Goal: Find specific page/section: Find specific page/section

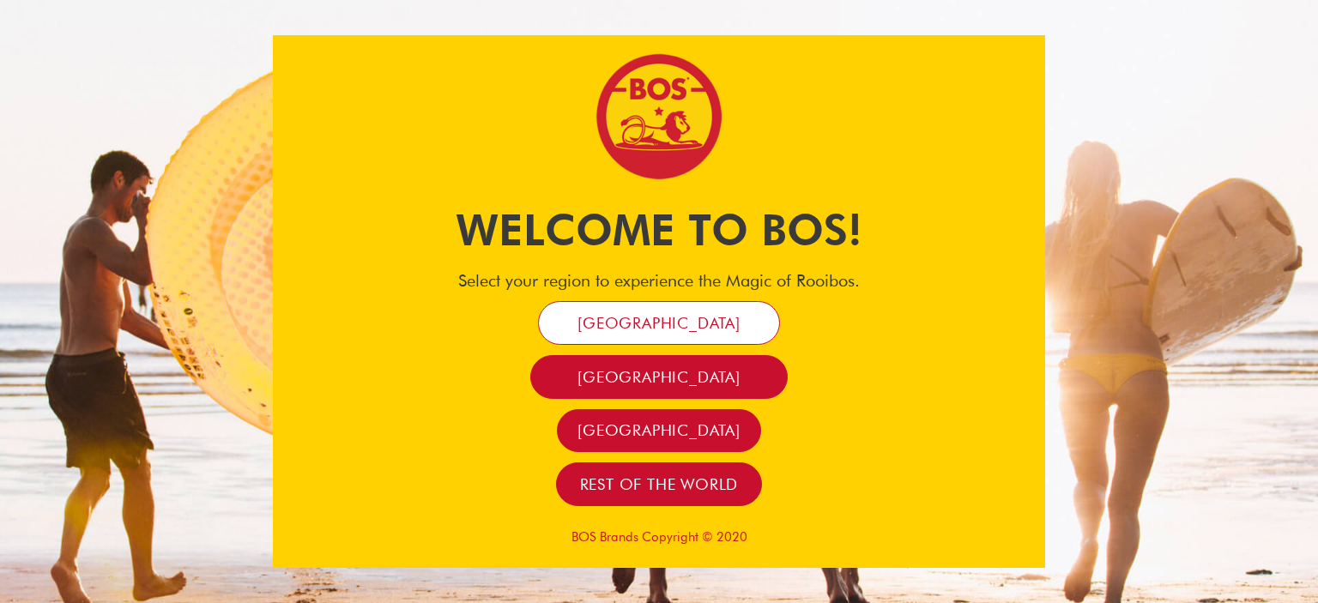
click at [639, 316] on span "[GEOGRAPHIC_DATA]" at bounding box center [658, 323] width 163 height 20
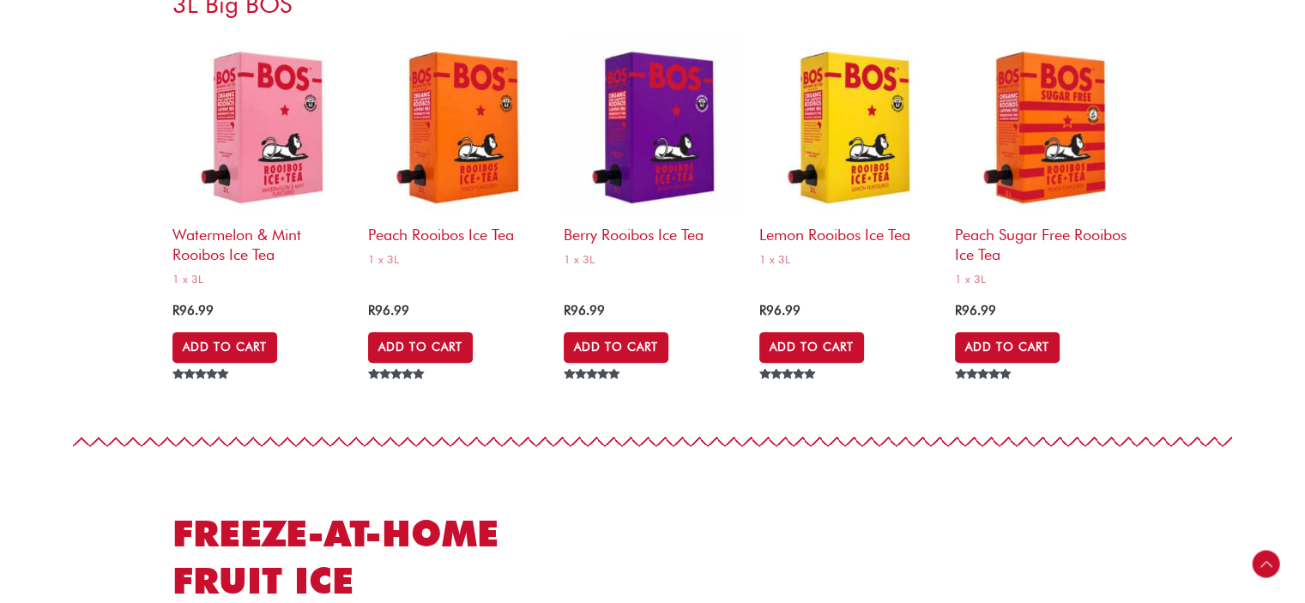
scroll to position [7122, 0]
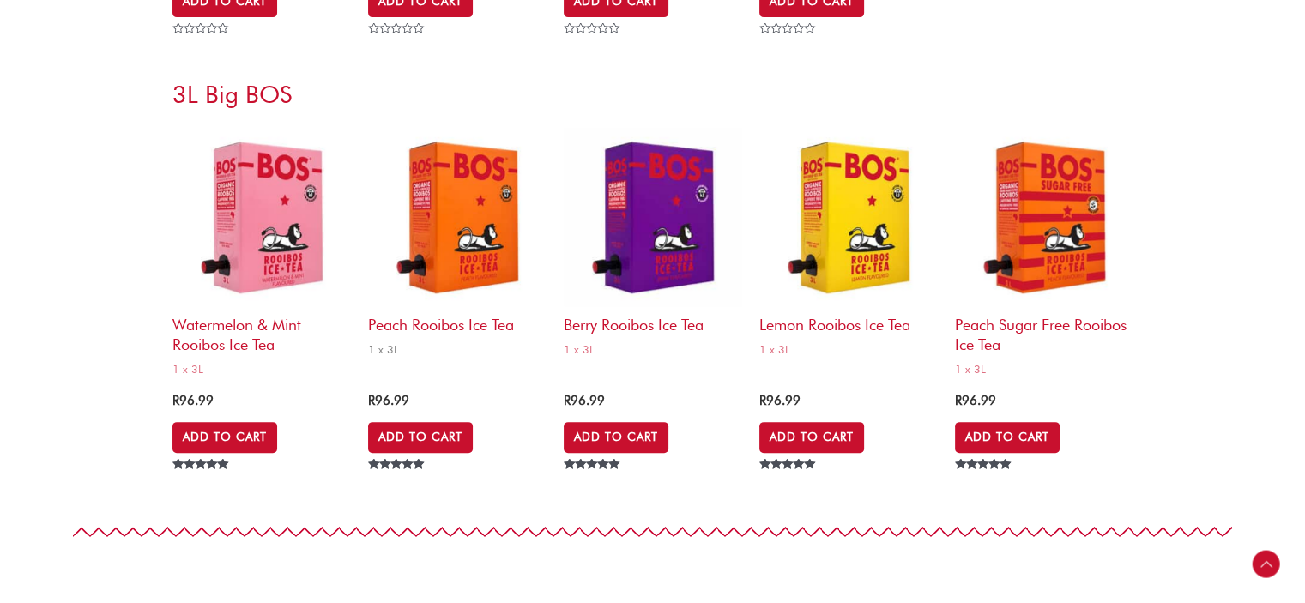
click at [454, 275] on img at bounding box center [457, 217] width 178 height 178
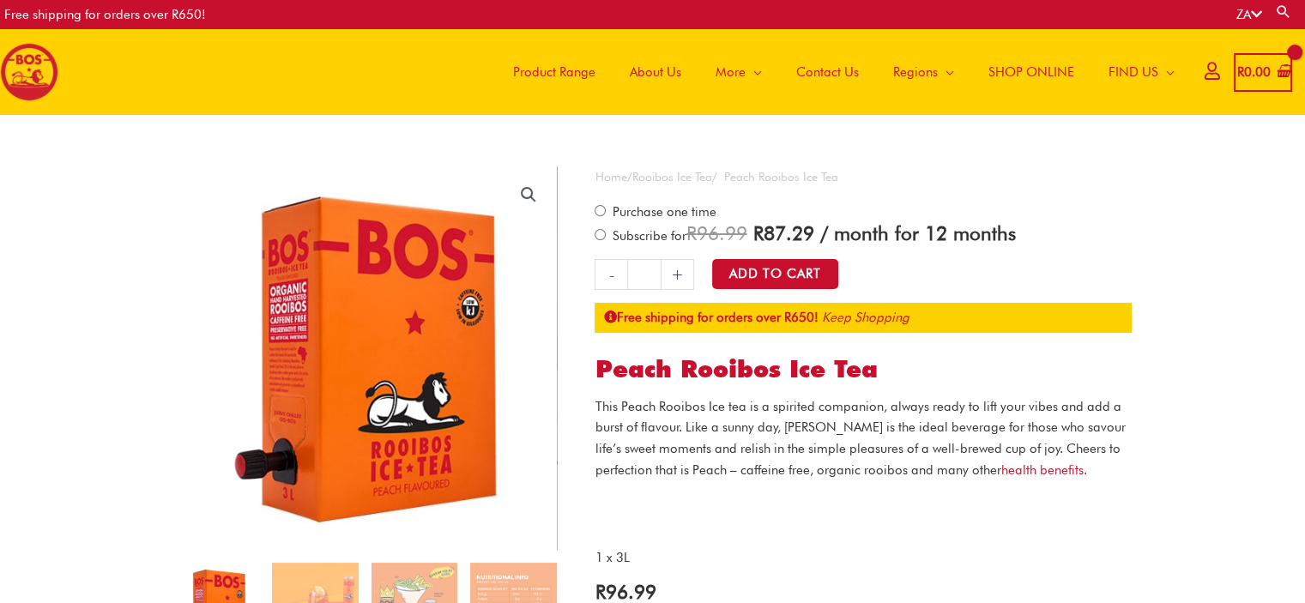
drag, startPoint x: 840, startPoint y: 233, endPoint x: 763, endPoint y: 233, distance: 77.2
click at [763, 233] on span "R 96.99 Original price was: R 96.99. R 87.29 Current price is: R 87.29." at bounding box center [750, 232] width 128 height 23
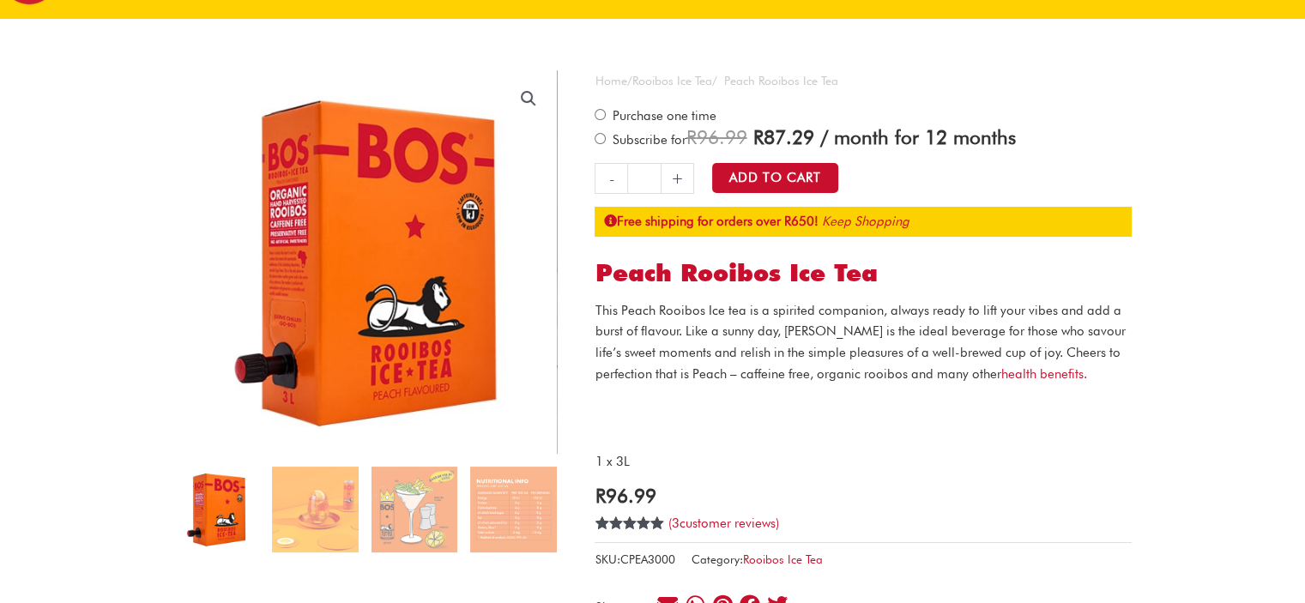
scroll to position [172, 0]
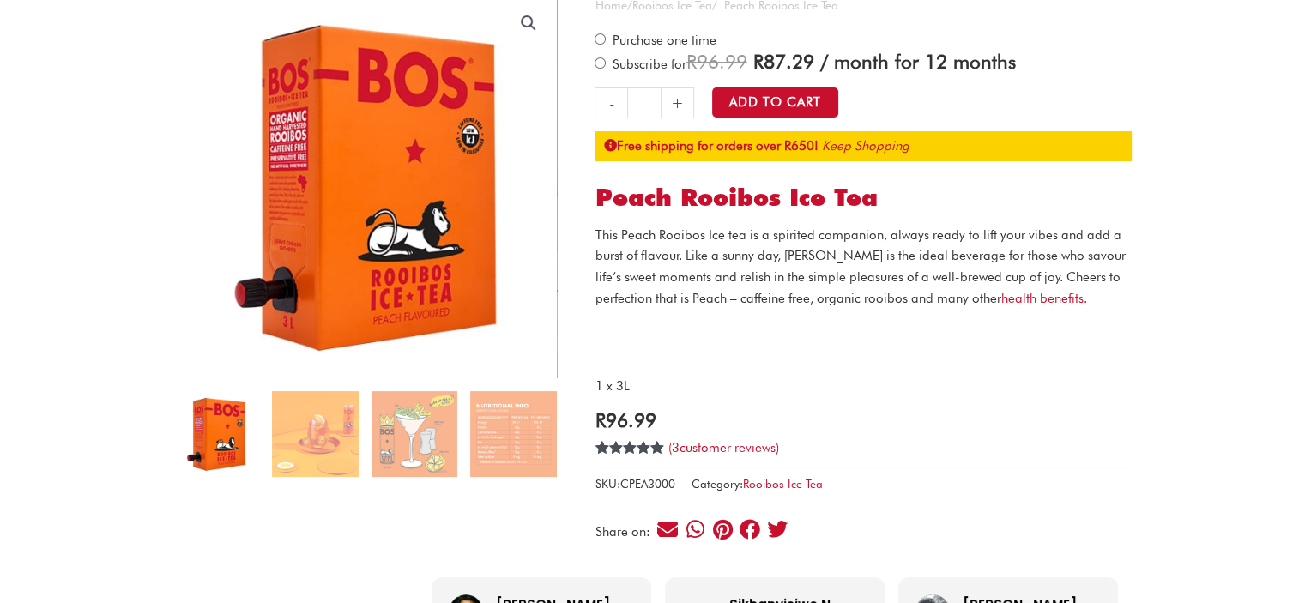
copy span "Original price was: R 96.99. R 87.29"
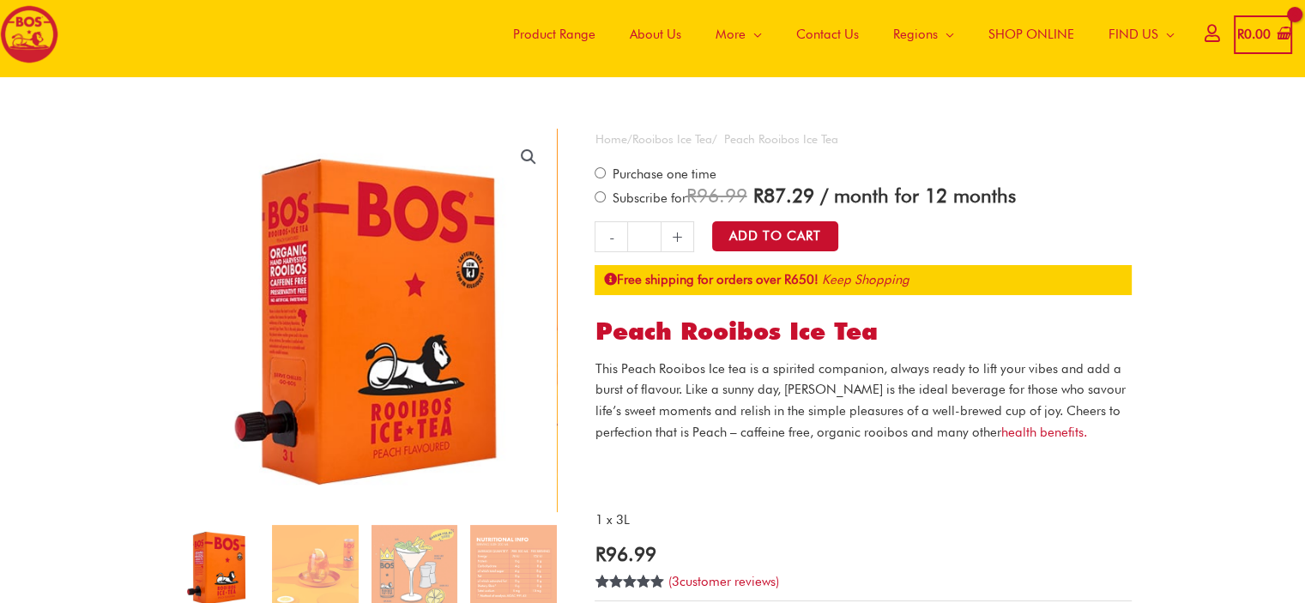
scroll to position [0, 0]
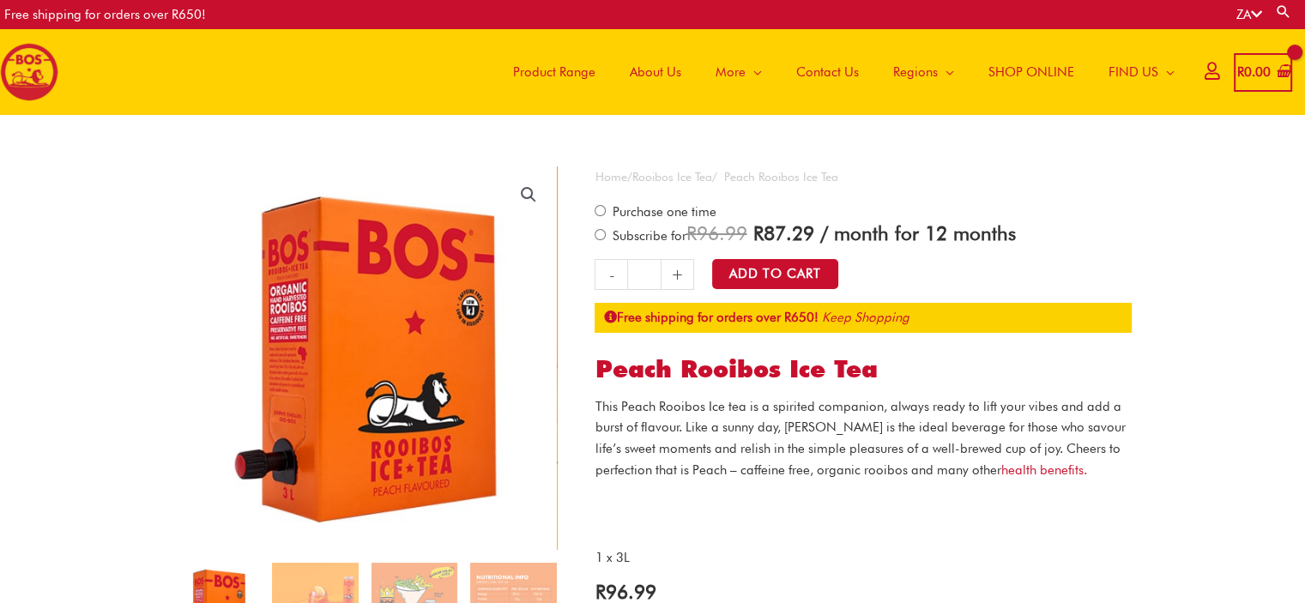
click at [748, 404] on p "This Peach Rooibos Ice tea is a spirited companion, always ready to lift your v…" at bounding box center [863, 438] width 537 height 85
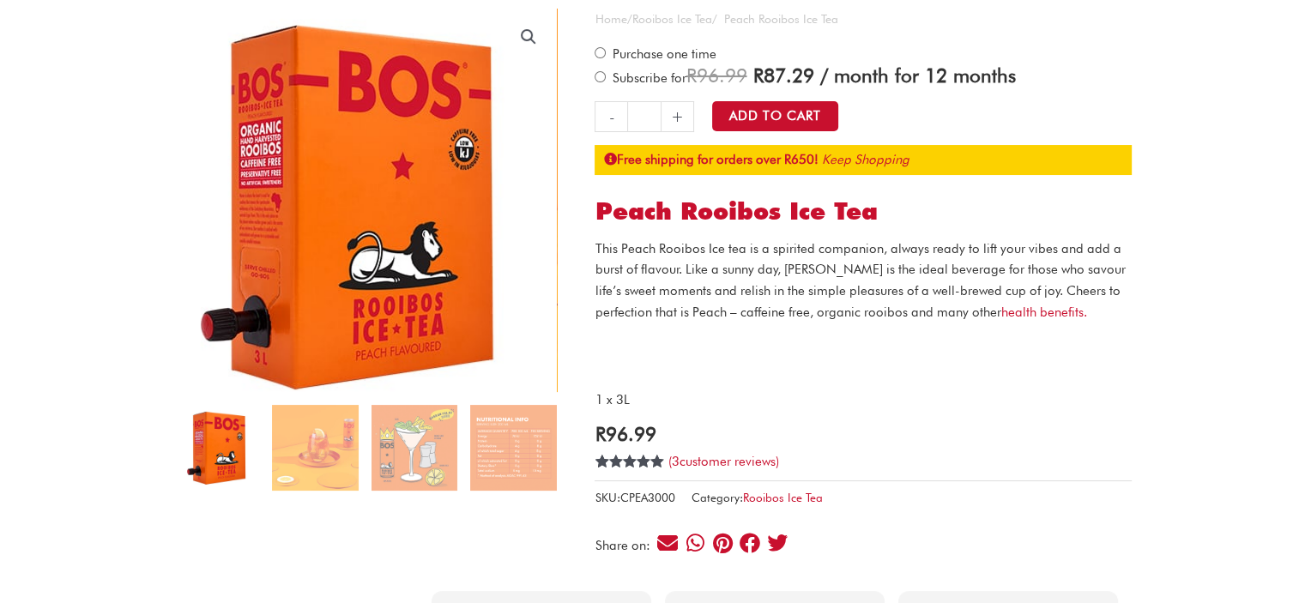
scroll to position [257, 0]
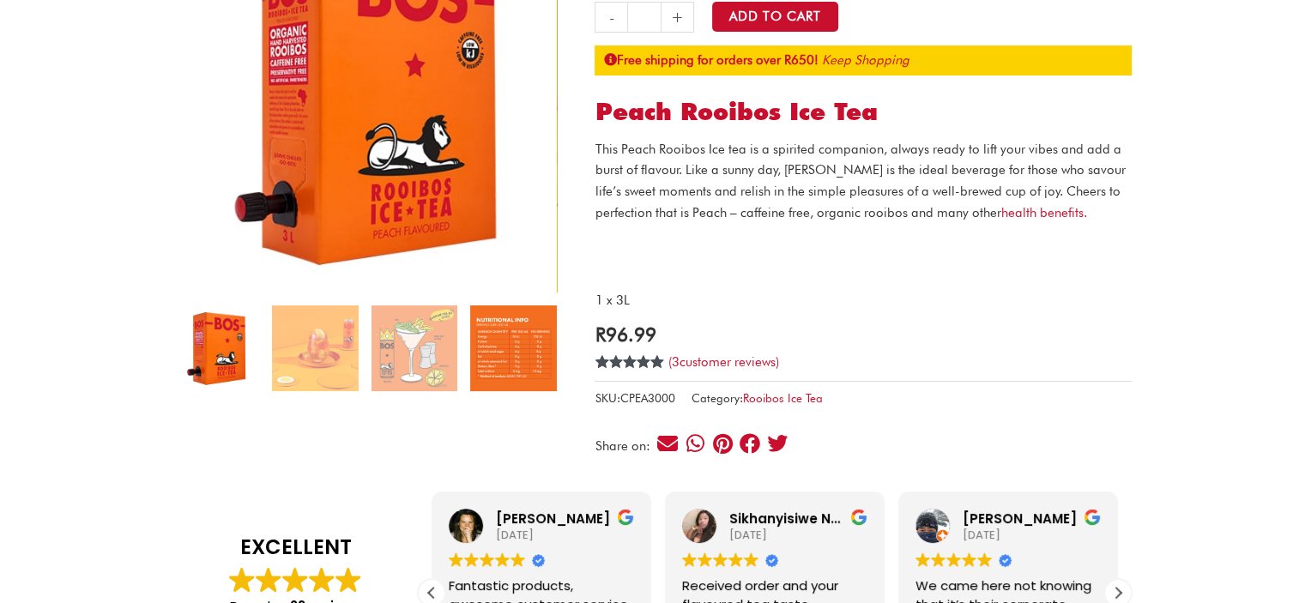
click at [498, 344] on img at bounding box center [513, 348] width 86 height 86
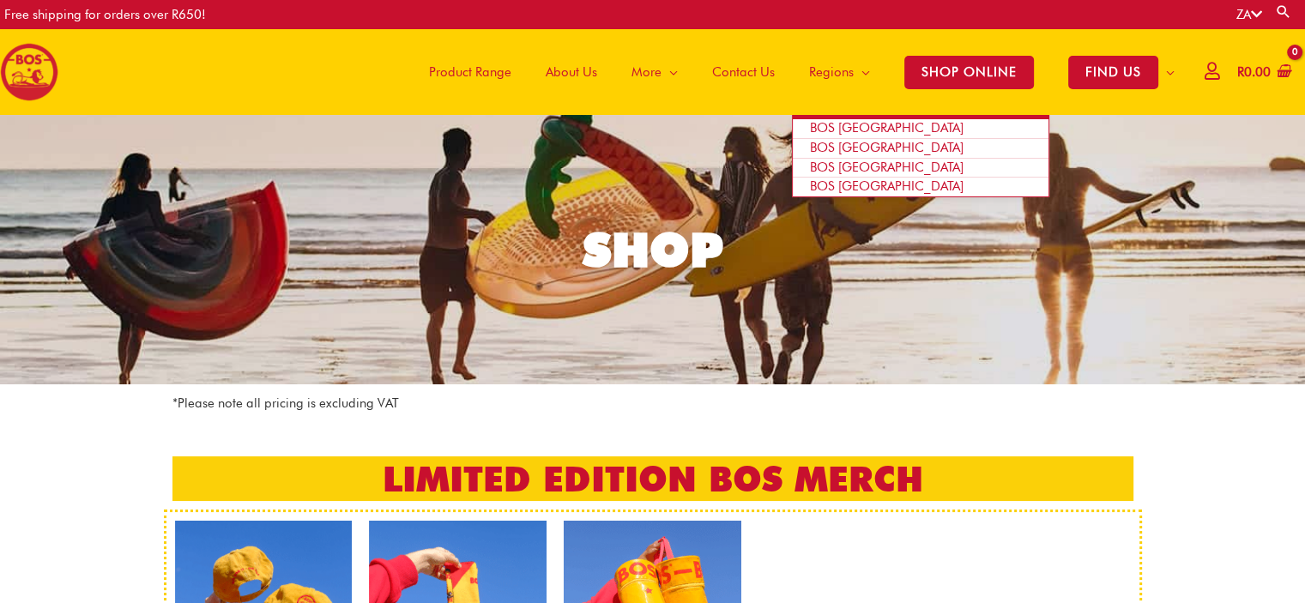
click at [861, 184] on span "BOS [GEOGRAPHIC_DATA]" at bounding box center [887, 185] width 154 height 15
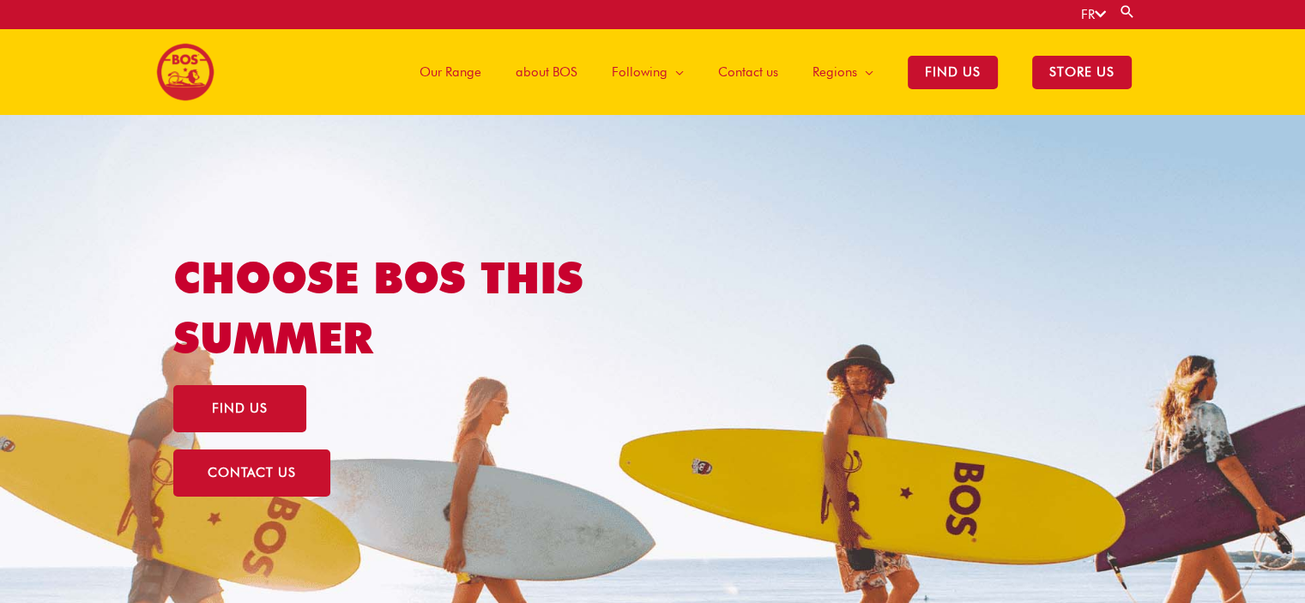
click at [1103, 11] on icon at bounding box center [1100, 14] width 11 height 13
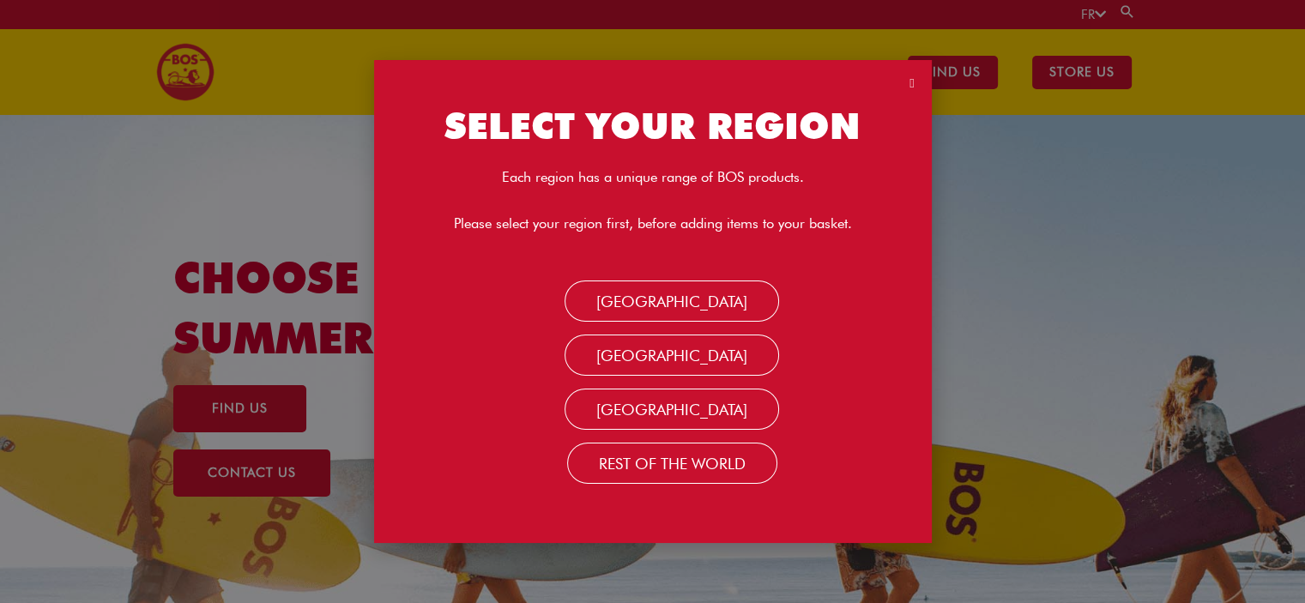
click at [1103, 11] on div "SELECT YOUR REGION Each region has a unique range of BOS products. Please selec…" at bounding box center [652, 301] width 1305 height 603
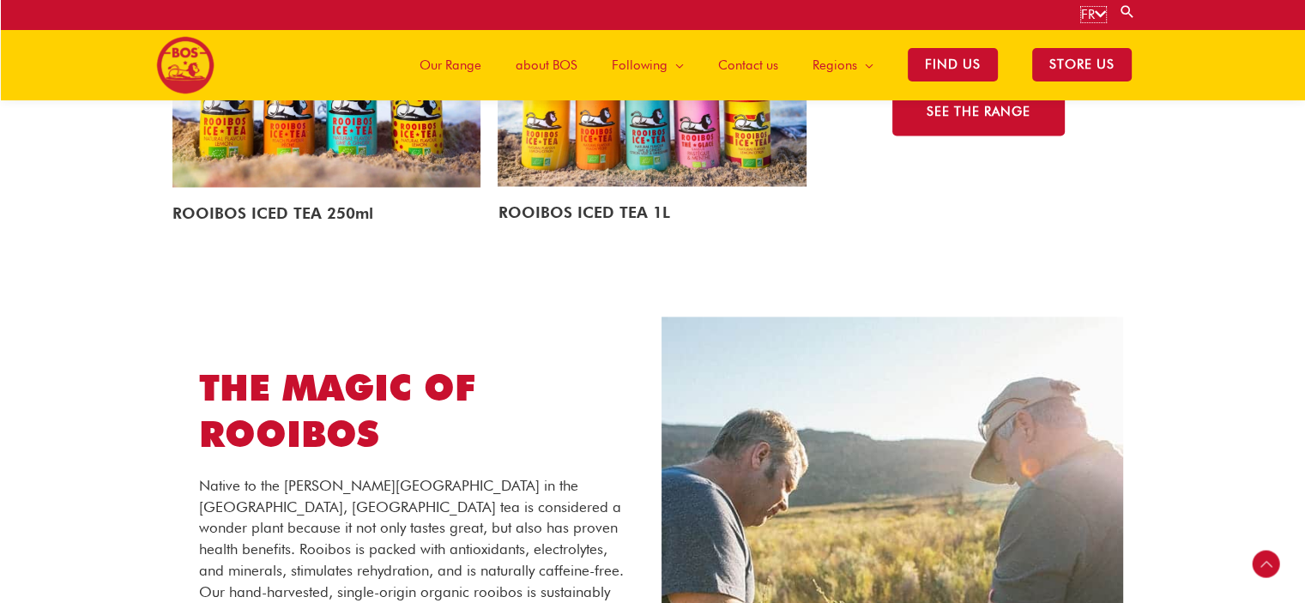
scroll to position [2650, 0]
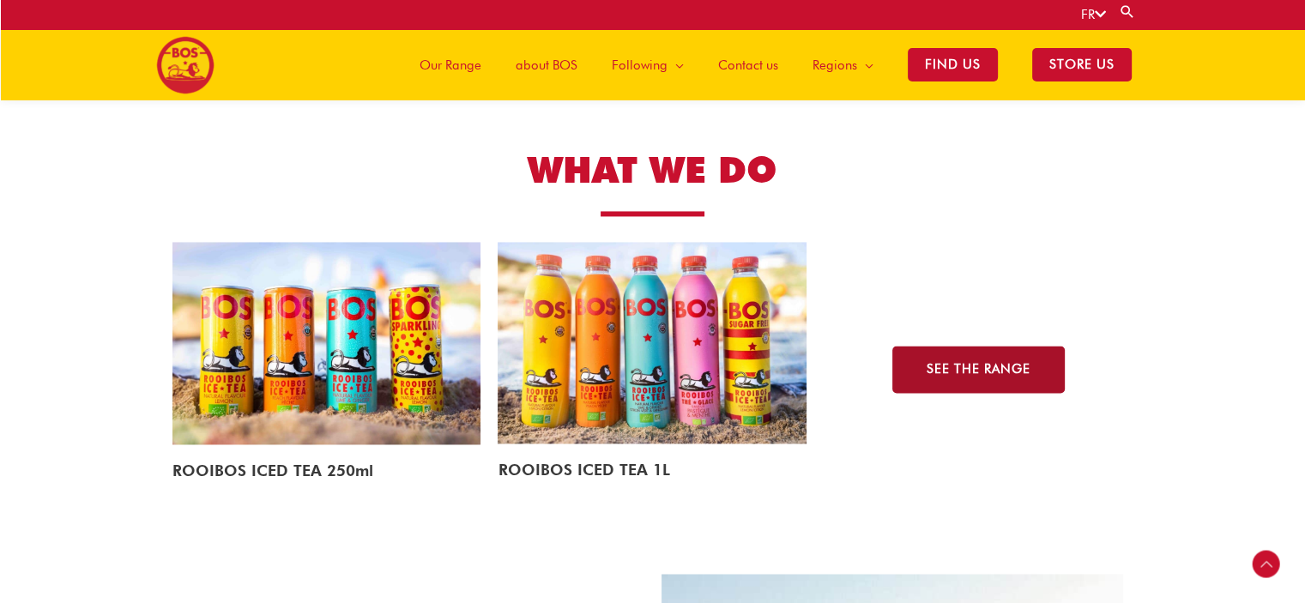
click at [1009, 380] on link "SEE THE RANGE" at bounding box center [978, 369] width 172 height 47
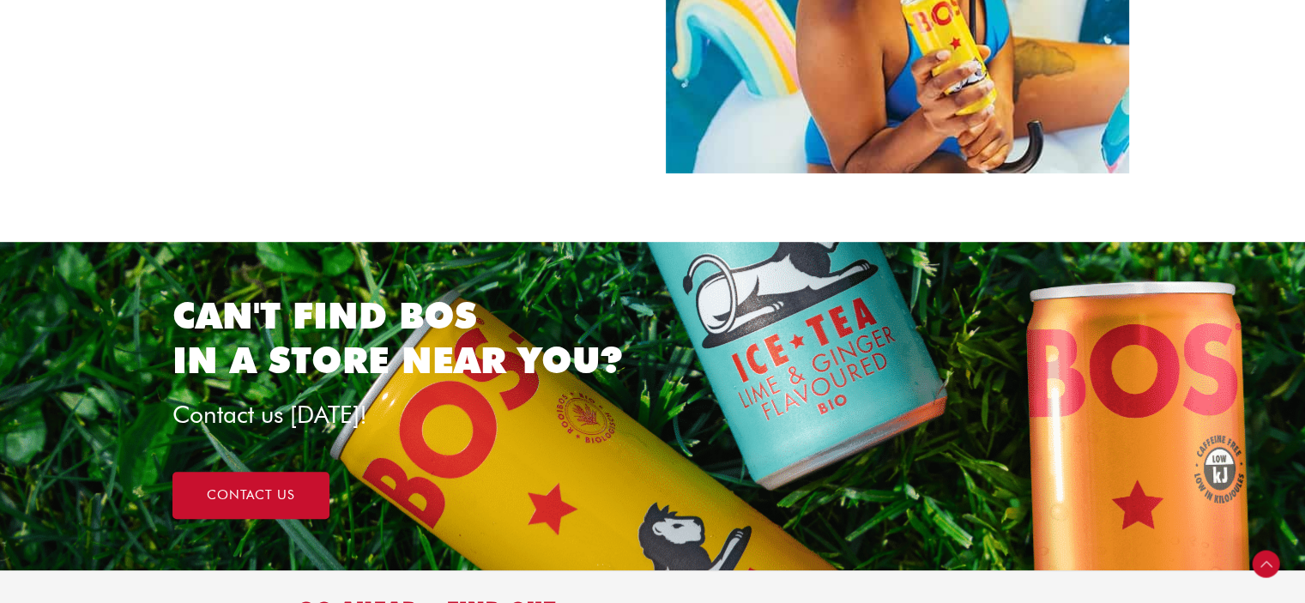
scroll to position [443, 0]
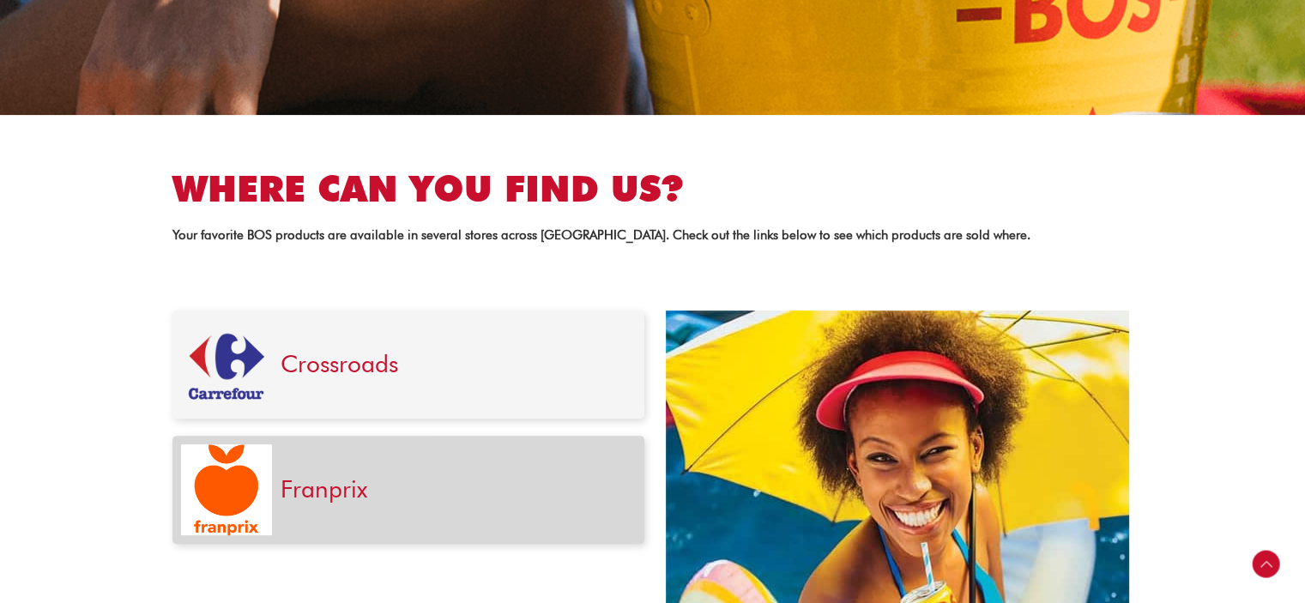
click at [381, 501] on h3 "Franprix" at bounding box center [454, 489] width 347 height 29
click at [299, 483] on font "Franprix" at bounding box center [324, 488] width 87 height 29
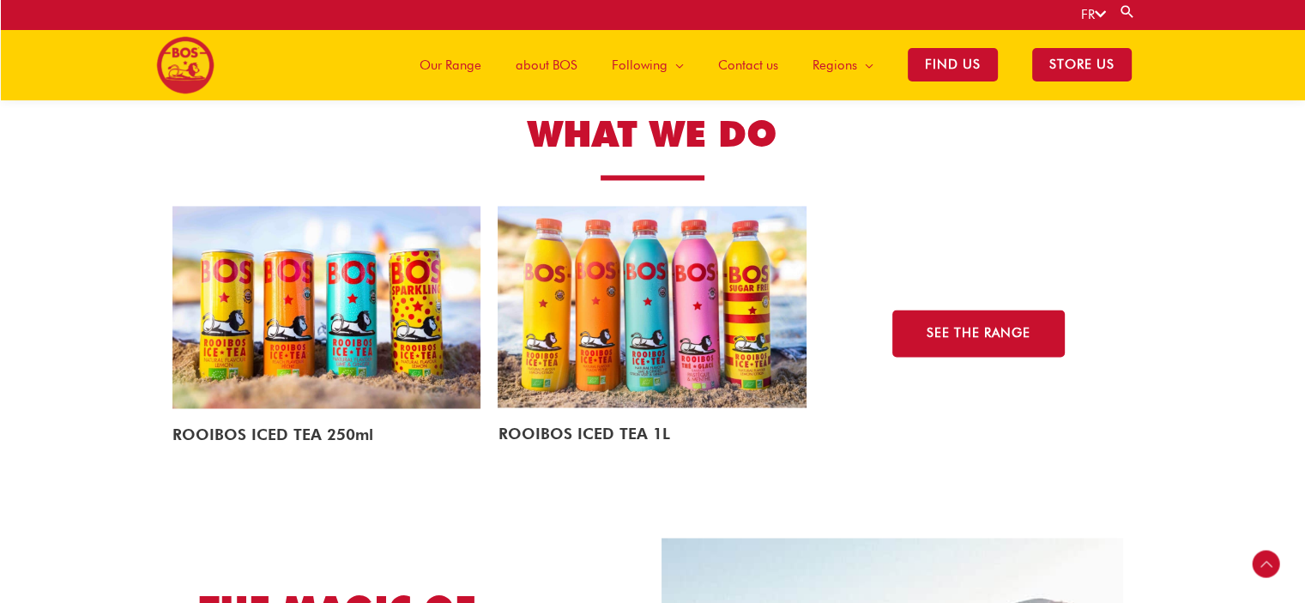
scroll to position [2650, 0]
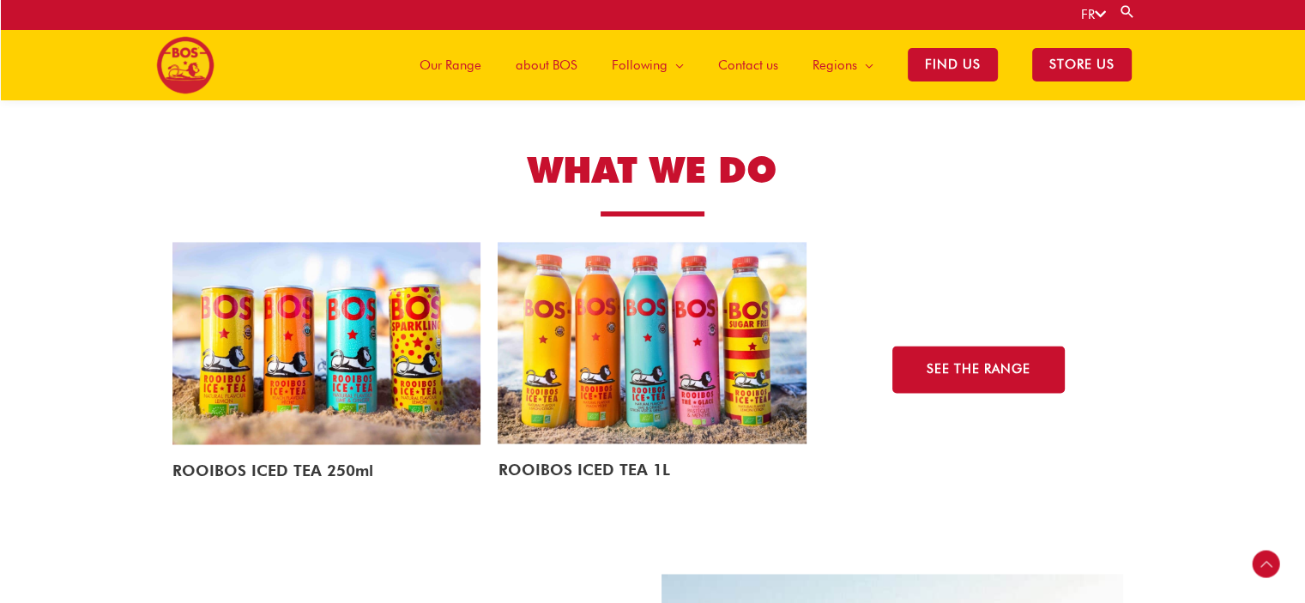
click at [619, 390] on img at bounding box center [652, 343] width 309 height 202
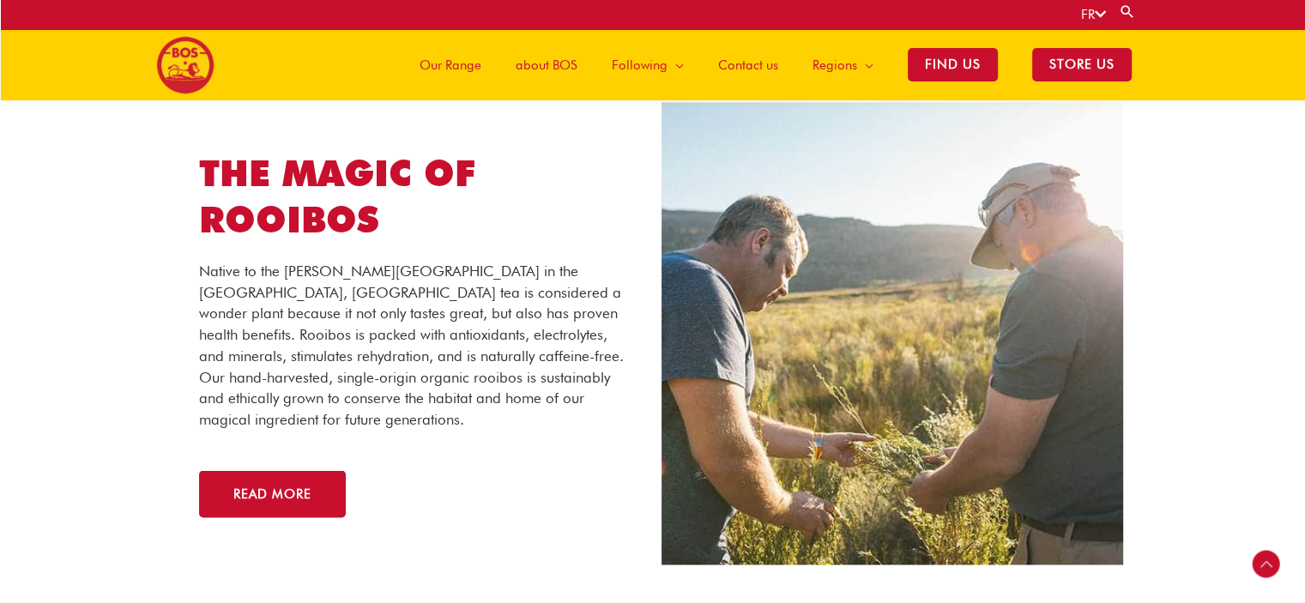
scroll to position [2778, 0]
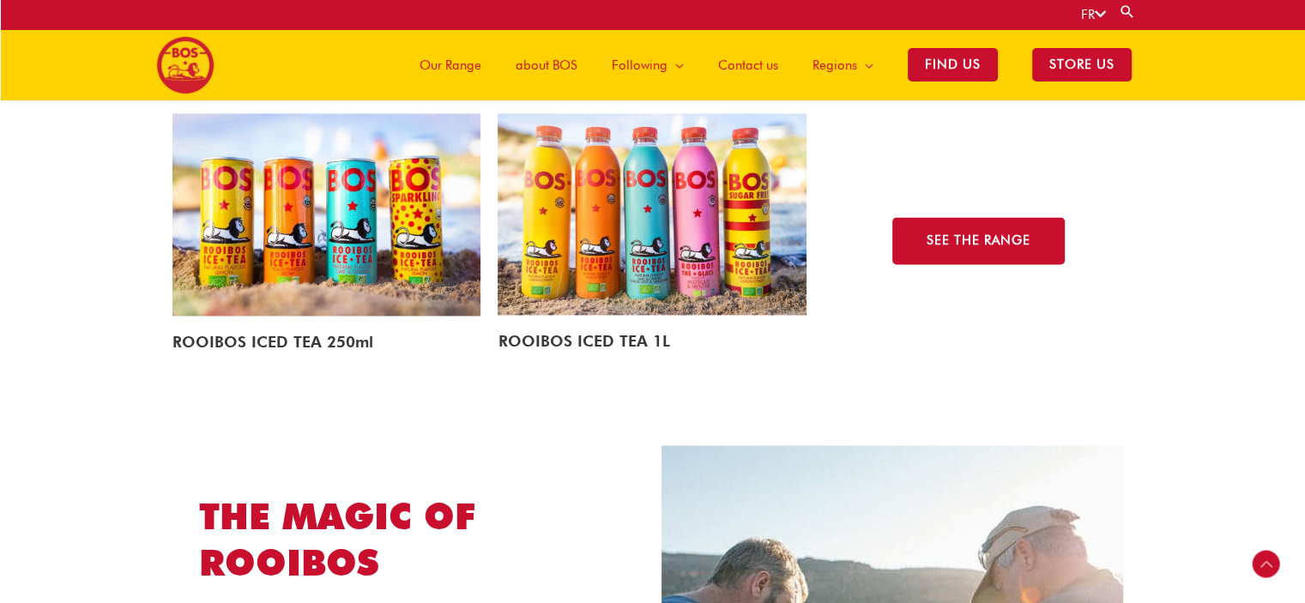
click at [585, 274] on img at bounding box center [652, 214] width 309 height 202
click at [447, 59] on font "Our Range" at bounding box center [451, 64] width 62 height 15
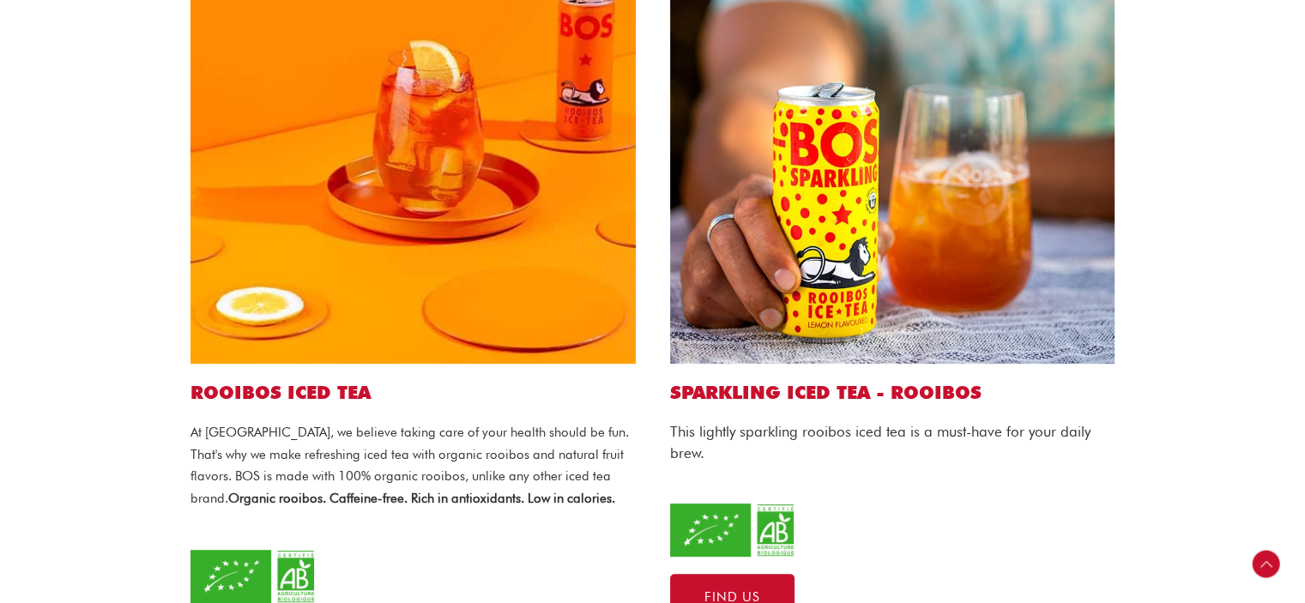
scroll to position [686, 0]
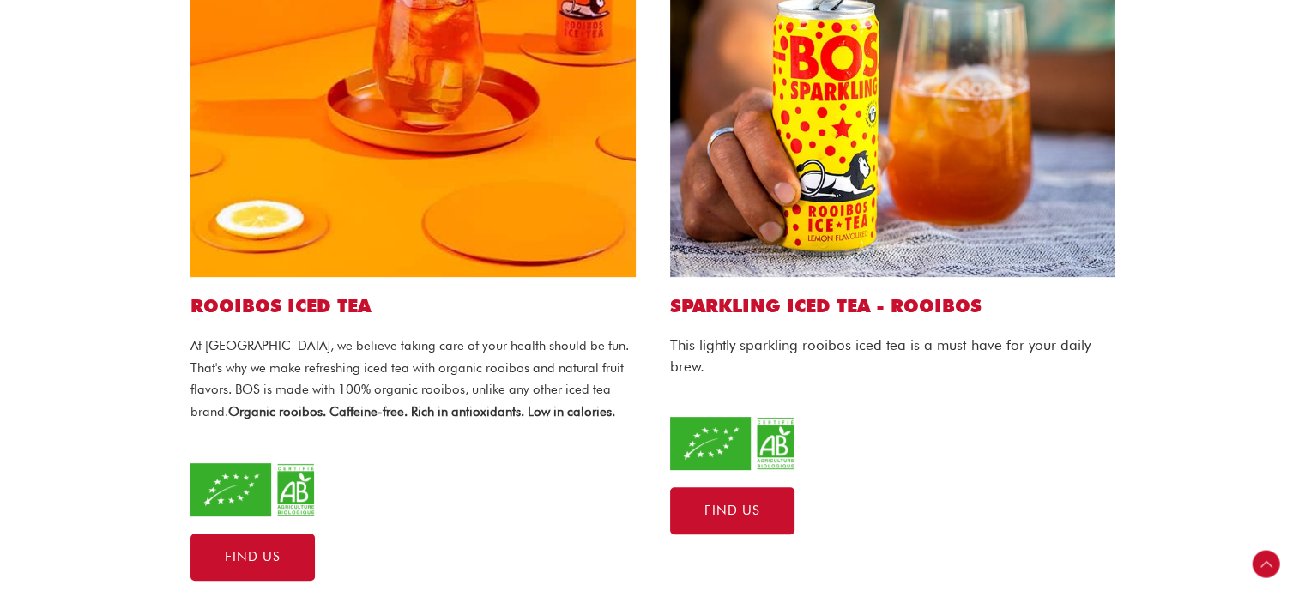
click at [372, 216] on img at bounding box center [412, 54] width 445 height 445
click at [249, 556] on font "Find us" at bounding box center [253, 556] width 56 height 15
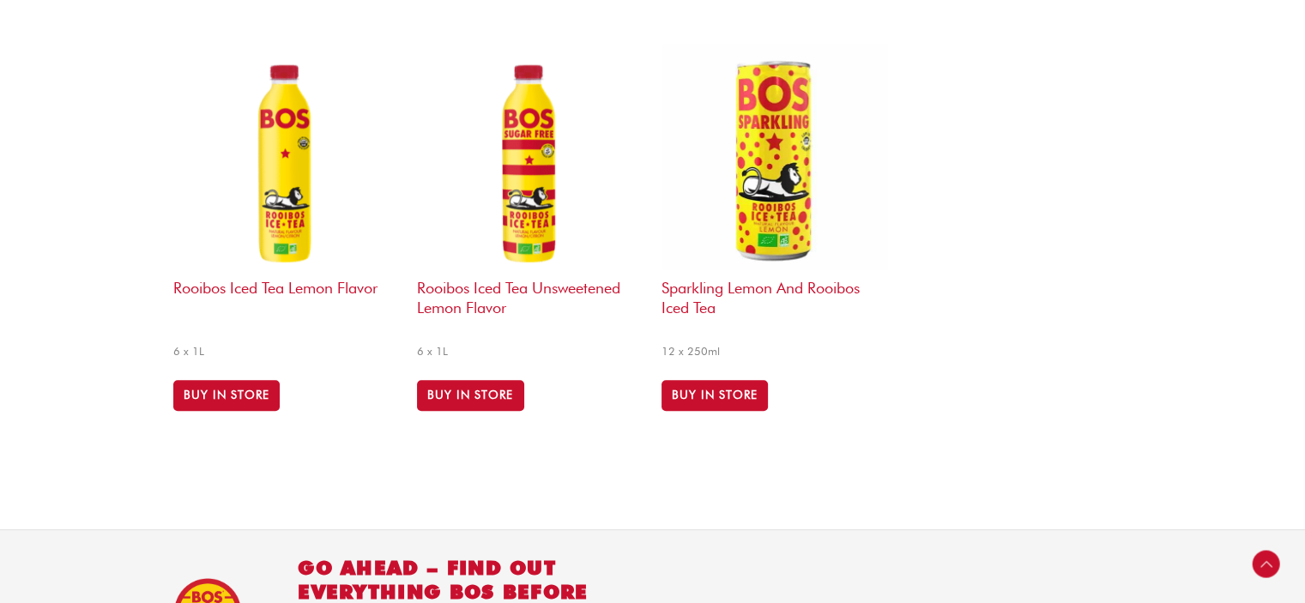
scroll to position [1115, 0]
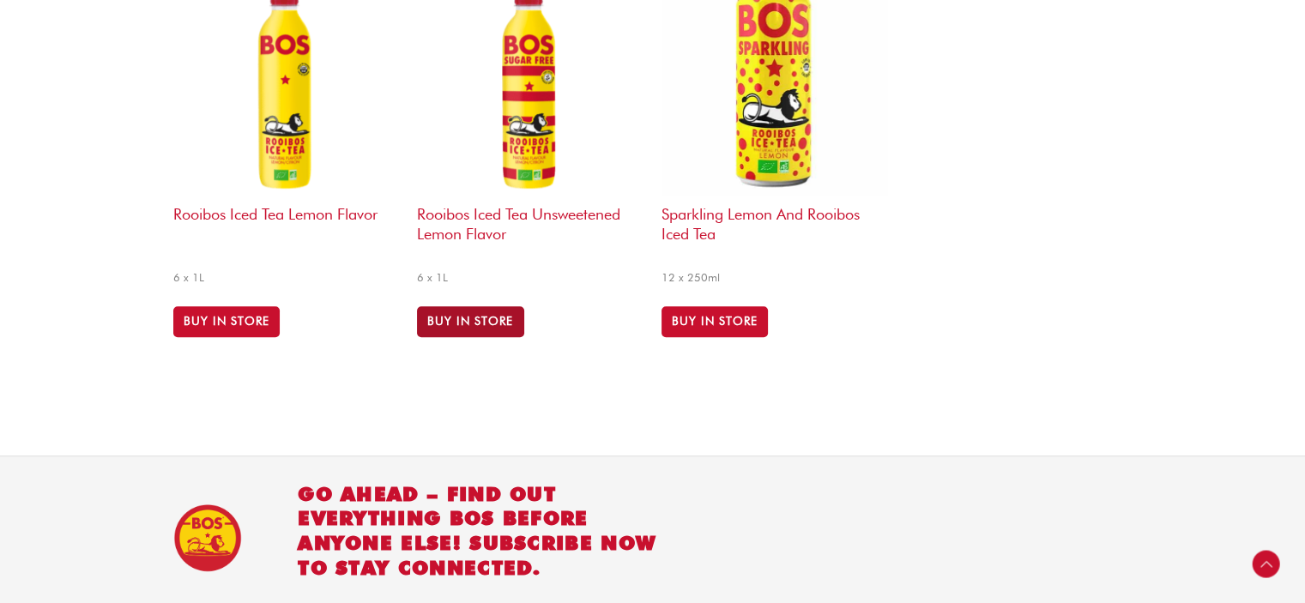
click at [474, 318] on link "BUY IN STORE" at bounding box center [470, 321] width 106 height 31
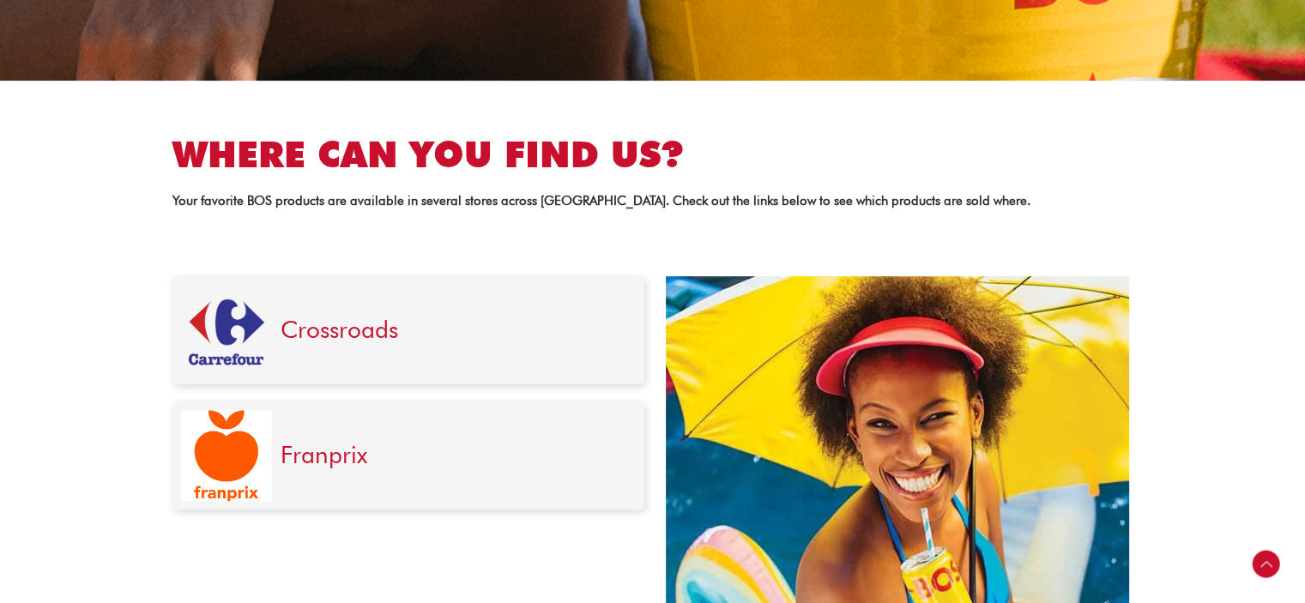
scroll to position [601, 0]
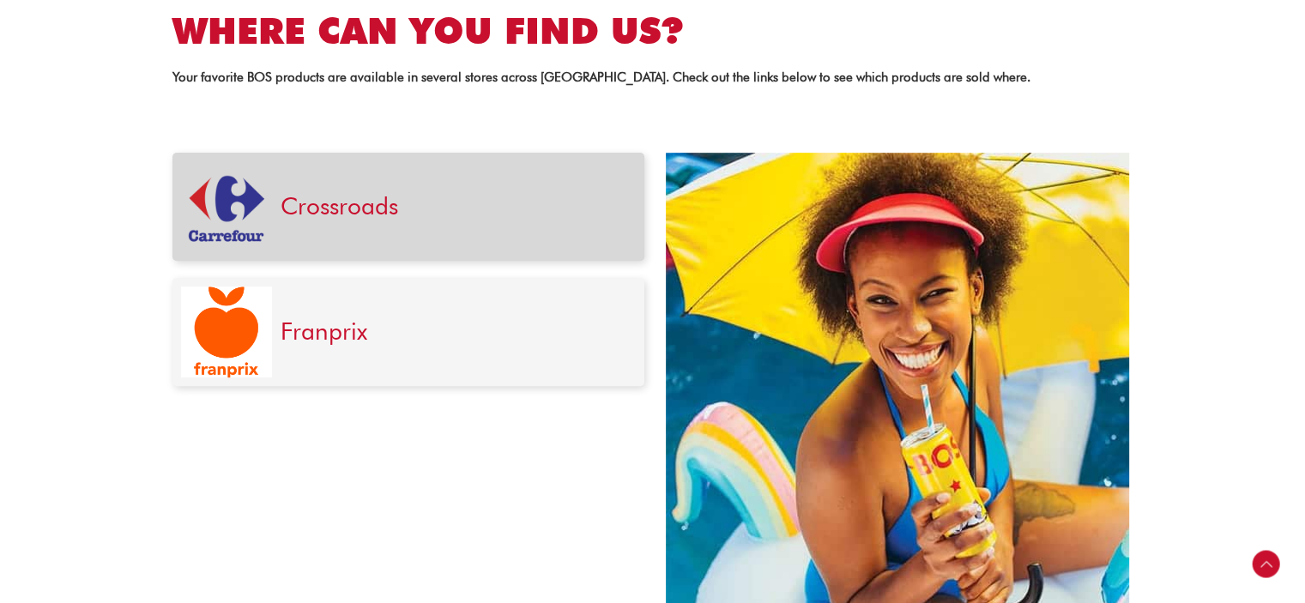
click at [428, 215] on h3 "Crossroads" at bounding box center [454, 206] width 347 height 29
click at [221, 221] on img at bounding box center [226, 206] width 91 height 91
